Goal: Feedback & Contribution: Leave review/rating

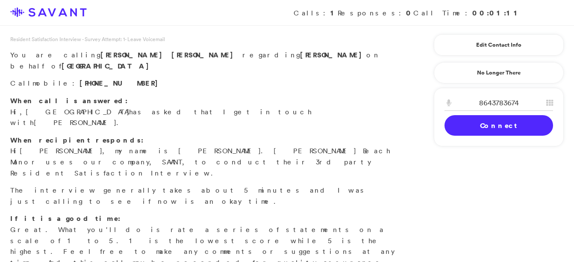
click at [506, 133] on link "Connect" at bounding box center [498, 125] width 109 height 21
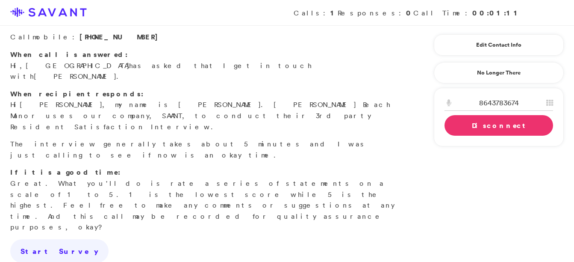
scroll to position [65, 0]
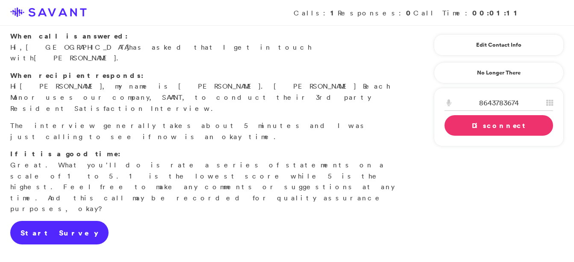
click at [46, 221] on link "Start Survey" at bounding box center [59, 233] width 98 height 24
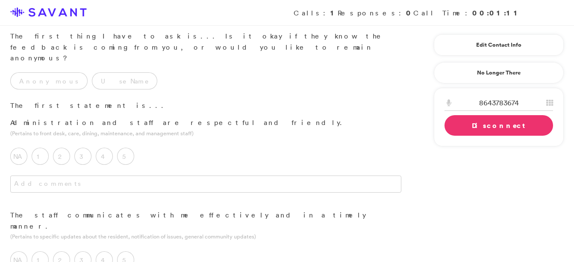
scroll to position [0, 0]
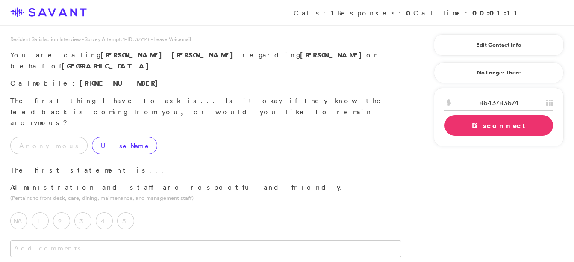
click at [104, 137] on label "Use Name" at bounding box center [124, 145] width 65 height 17
click at [128, 212] on label "5" at bounding box center [125, 220] width 17 height 17
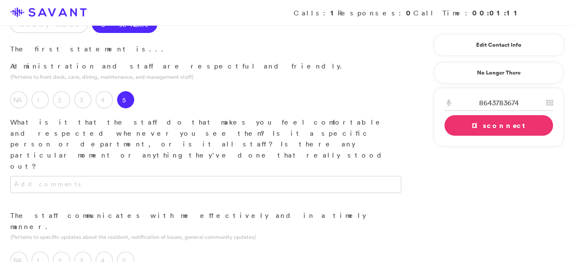
scroll to position [123, 0]
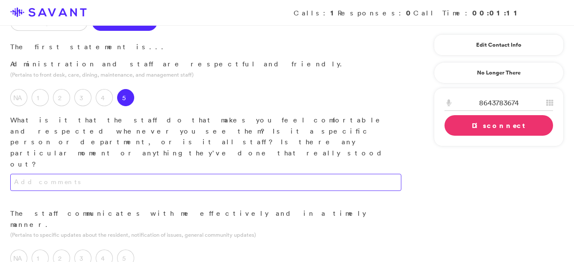
click at [83, 174] on textarea at bounding box center [205, 182] width 391 height 17
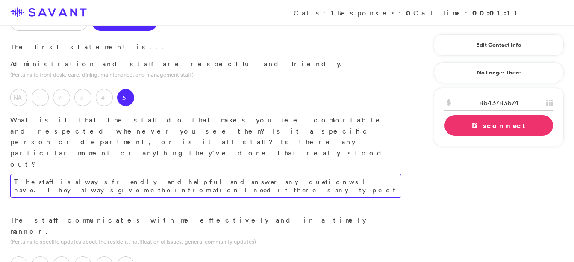
drag, startPoint x: 83, startPoint y: 131, endPoint x: 66, endPoint y: 131, distance: 16.7
click at [66, 174] on textarea "The staff is always friendly and helpful and answer any quetionws I have. They …" at bounding box center [205, 186] width 391 height 24
click at [55, 174] on textarea "The staff is always friendly and helpful and answer any quetionws I have. They …" at bounding box center [205, 186] width 391 height 24
type textarea "The staff is always friendly and helpful and answer any quetionws I have. They …"
drag, startPoint x: 55, startPoint y: 133, endPoint x: 234, endPoint y: 222, distance: 200.1
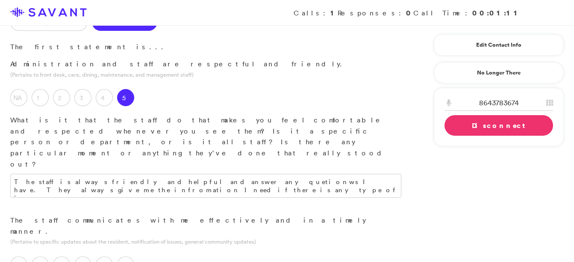
click at [64, 174] on textarea "The staff is always friendly and helpful and answer any quetionws I have. They …" at bounding box center [205, 186] width 391 height 24
click at [121, 256] on label "5" at bounding box center [125, 264] width 17 height 17
click at [63, 174] on textarea "The staff is always friendly and helpful and answer any quetionws I have. They …" at bounding box center [205, 186] width 391 height 24
drag, startPoint x: 63, startPoint y: 135, endPoint x: 264, endPoint y: 176, distance: 205.2
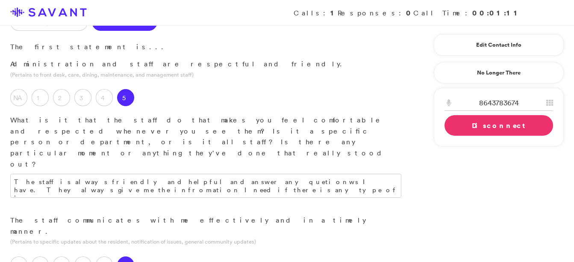
click at [264, 237] on p "(Pertains to specific updates about the resident, notification of issues, gener…" at bounding box center [205, 241] width 391 height 8
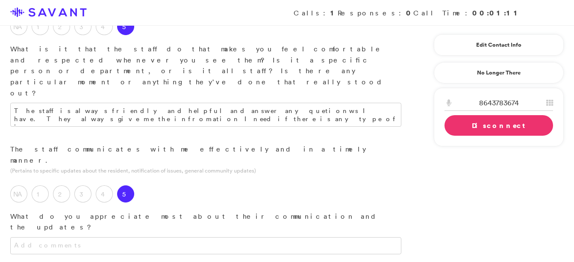
scroll to position [203, 0]
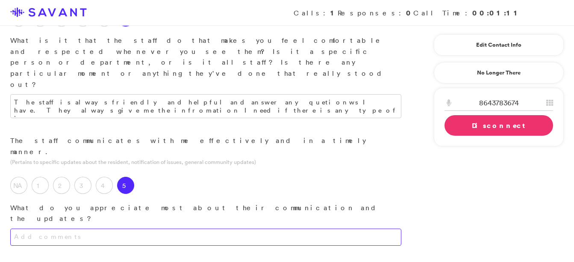
click at [159, 228] on textarea at bounding box center [205, 236] width 391 height 17
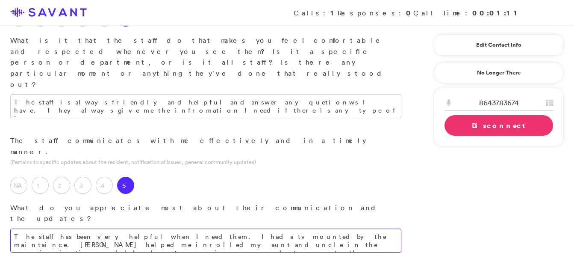
click at [149, 228] on textarea "The staff has been very helpful when I need them. I had a tv mounted by the mai…" at bounding box center [205, 240] width 391 height 24
click at [371, 228] on textarea "The staff has been very helpful when I need them. I had a tv mounted by the mai…" at bounding box center [205, 240] width 391 height 24
type textarea "The staff has been very helpful when I need them. I had a tv mounted by the mai…"
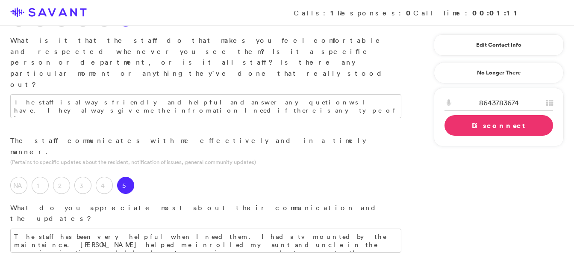
drag, startPoint x: 371, startPoint y: 169, endPoint x: 99, endPoint y: 230, distance: 278.6
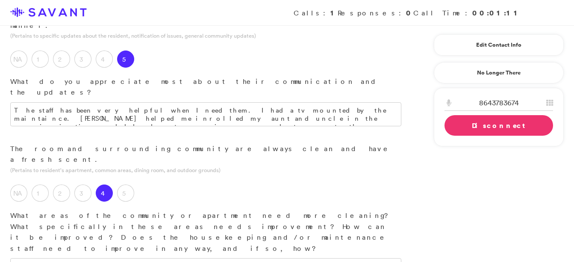
scroll to position [331, 0]
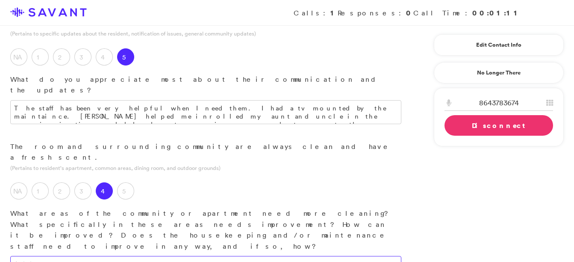
click at [56, 256] on textarea at bounding box center [205, 264] width 391 height 17
type textarea "z"
type textarea "I feel like the floors need to be mopped more inside the rooms. The rest of the…"
type textarea "The staff has been very helpful when I need them. I had a tv mounted by the mai…"
click at [332, 256] on textarea "I feel like the floors need to be mopped more inside the rooms. The rest of the…" at bounding box center [205, 264] width 391 height 17
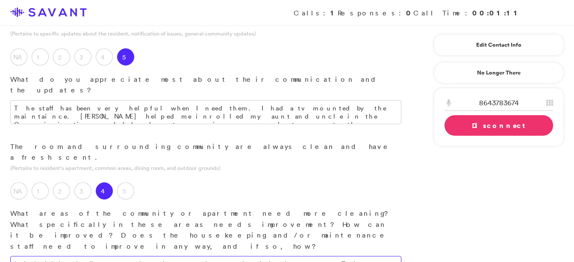
type textarea "I feel like the floors need to be mopped more inside the rooms. The rest of the…"
drag, startPoint x: 267, startPoint y: 165, endPoint x: 126, endPoint y: 221, distance: 150.9
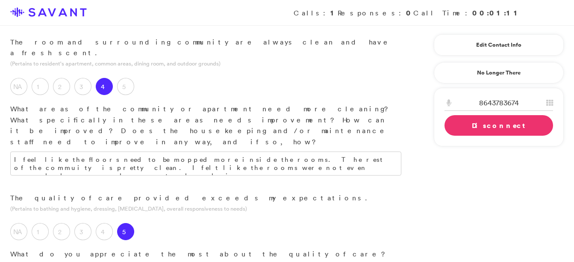
scroll to position [440, 0]
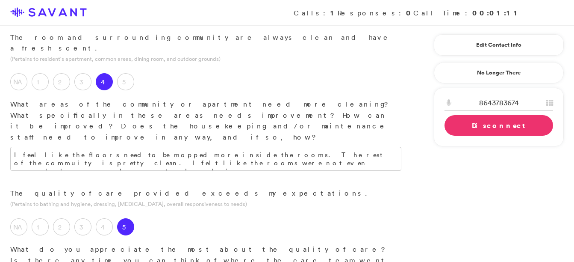
paste textarea "anic call buttons that resdients wear around their necks in case there is an em…"
paste textarea ", and the paramedic helped her get the help she needed"
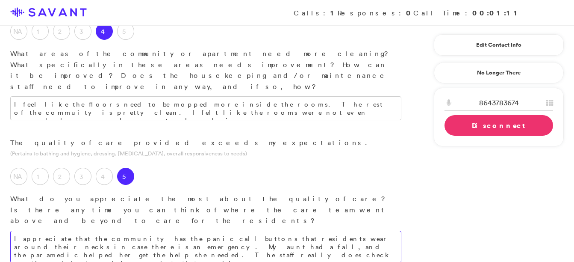
scroll to position [520, 0]
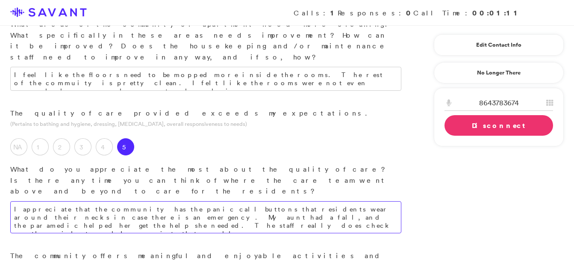
type textarea "I appreciate that the community has the panic call buttons that residents wear …"
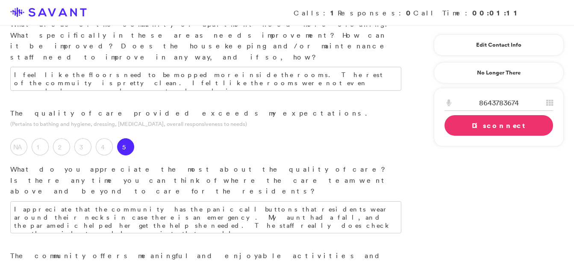
type textarea "my aunt feel. s like some of the activities is childish because my aunt still h…"
drag, startPoint x: 261, startPoint y: 205, endPoint x: 180, endPoint y: 145, distance: 100.2
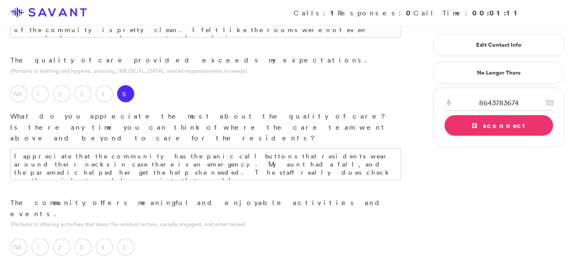
scroll to position [566, 0]
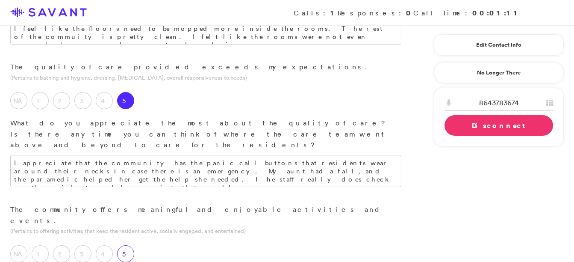
click at [124, 245] on label "5" at bounding box center [125, 253] width 17 height 17
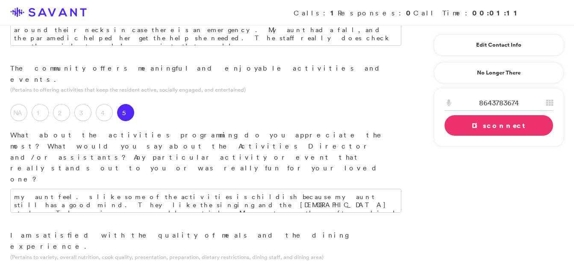
scroll to position [721, 0]
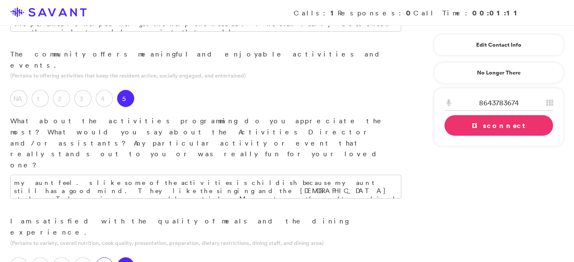
click at [101, 257] on label "4" at bounding box center [104, 265] width 17 height 17
type textarea "The meals need to be inmproved for people on a [MEDICAL_DATA] and they dont see…"
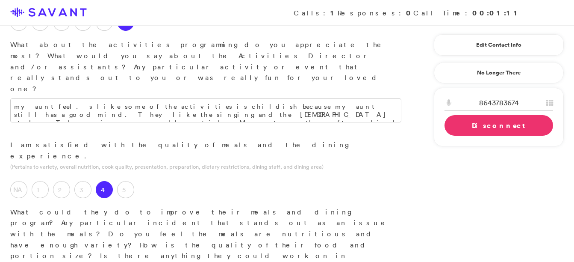
scroll to position [809, 0]
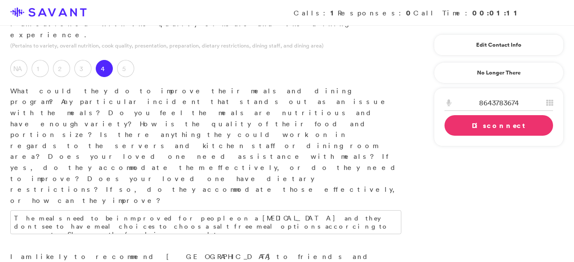
scroll to position [926, 0]
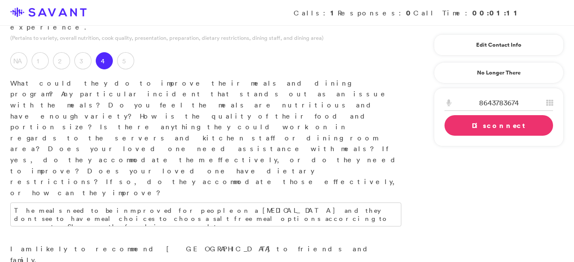
type textarea "The community provide great serveces that they say they provide. There is a lot…"
type textarea "I like the most of all abut the community is it is on a water way setting and m…"
type textarea "The community provides great services that they say they provide. There is a lo…"
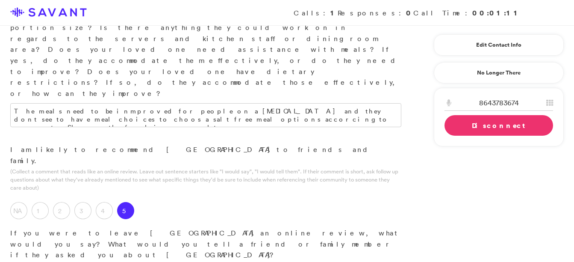
scroll to position [1024, 0]
type textarea "I think they need to improve at meeting residents' dietary needs."
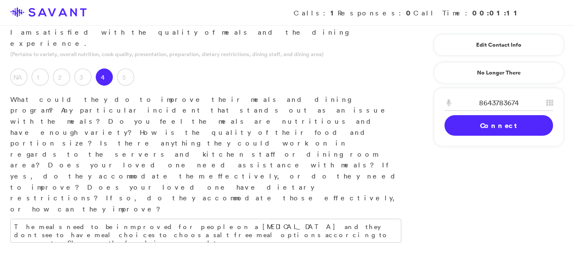
scroll to position [881, 0]
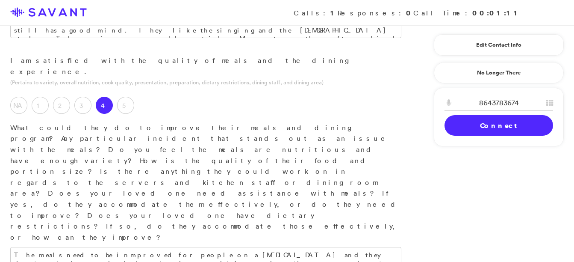
type textarea "I like most What about the community is that it is in a waterway setting, and m…"
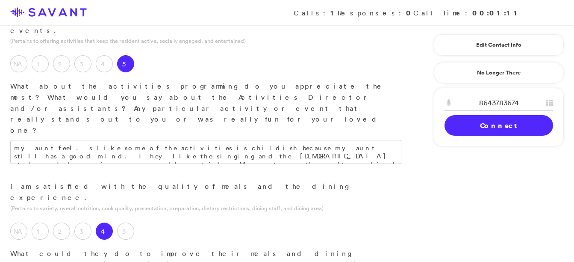
scroll to position [750, 0]
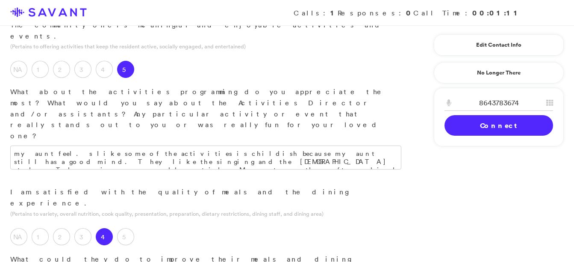
type textarea "The community provides great services that they say they provide. There are a l…"
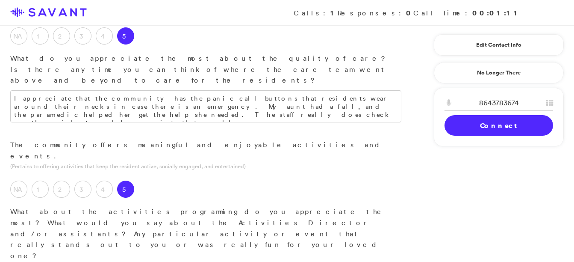
scroll to position [613, 0]
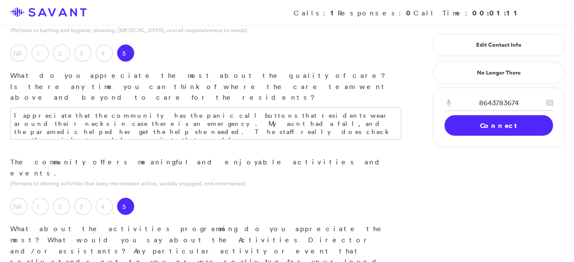
type textarea "The meals need to be improved for people on a [MEDICAL_DATA], and they don't se…"
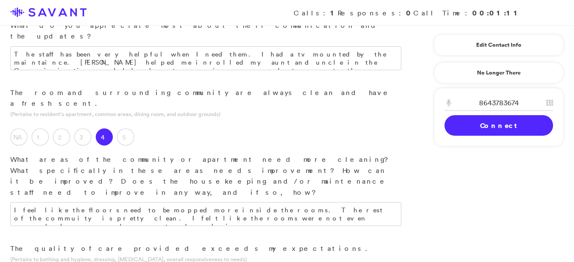
scroll to position [156, 0]
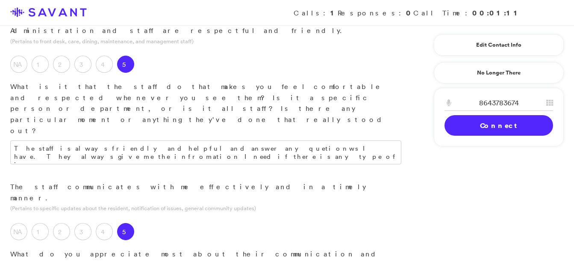
type textarea "my aunt feels. s like some of the activities is childish because my aunt still …"
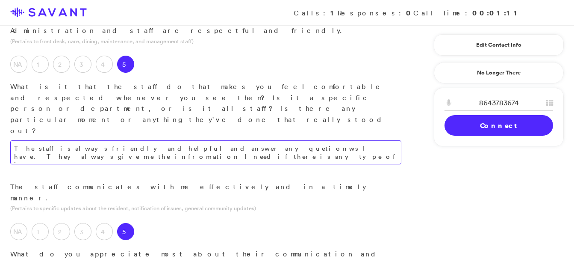
type textarea "The staff have been very helpful when I need them. I had a TV mounted by the ma…"
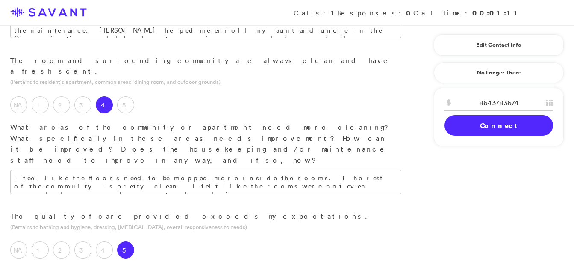
scroll to position [414, 0]
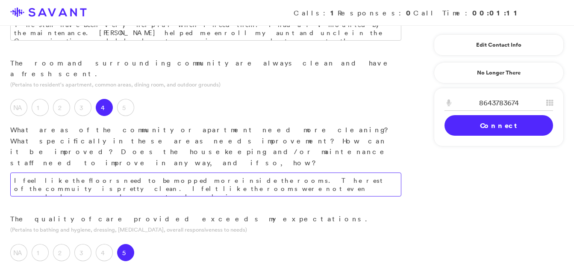
type textarea "The staff is always friendly and helpful, and answers any questions I have. The…"
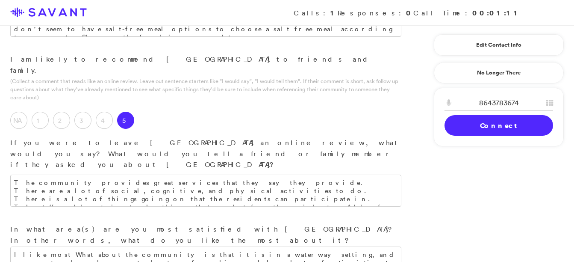
scroll to position [1176, 0]
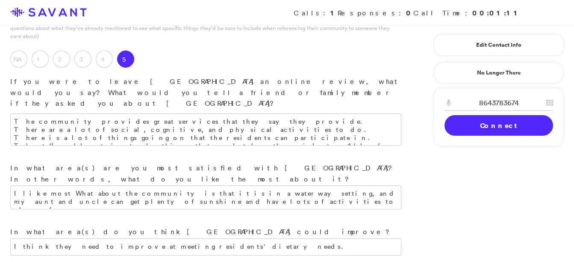
type textarea "I feel like the floors need to be mopped more inside the rooms. The rest of the…"
